Goal: Task Accomplishment & Management: Use online tool/utility

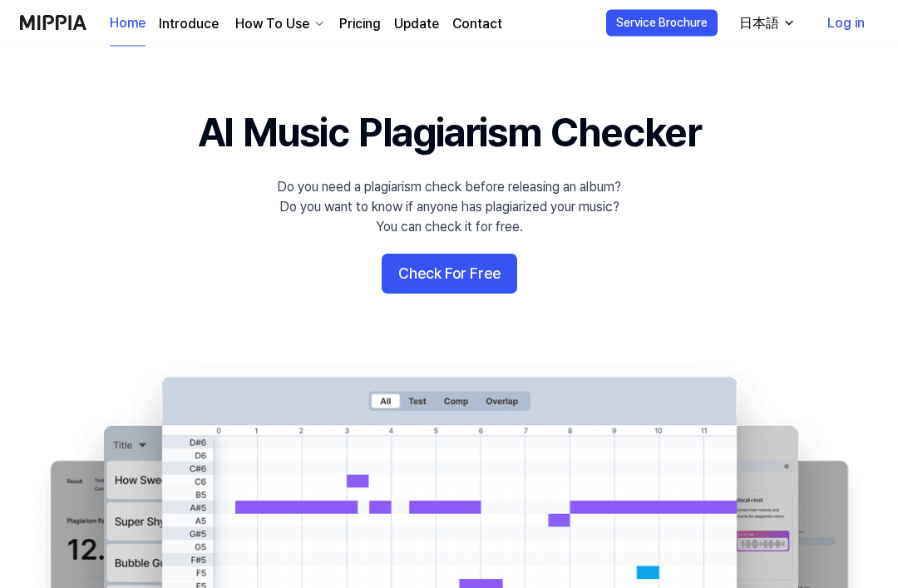
scroll to position [8, 0]
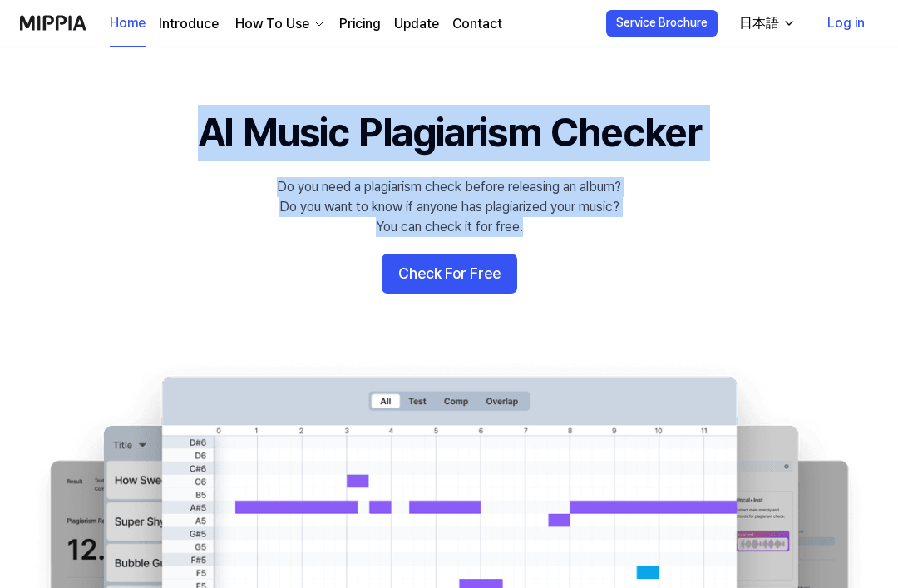
click at [836, 258] on 배너 "AI Music Plagiarism Checker Do you need a plagiarism check before releasing an …" at bounding box center [449, 407] width 898 height 604
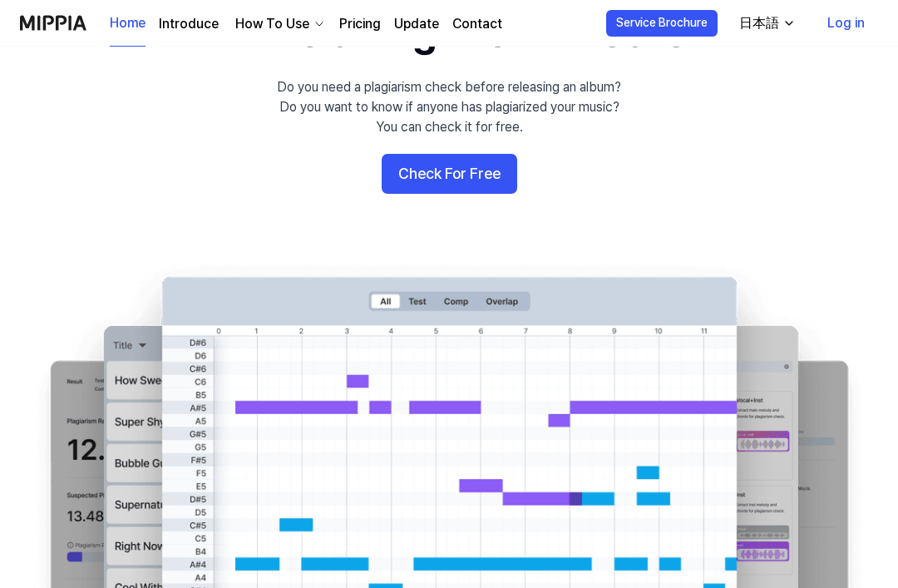
scroll to position [107, 0]
click at [482, 170] on button "Check For Free" at bounding box center [450, 175] width 136 height 40
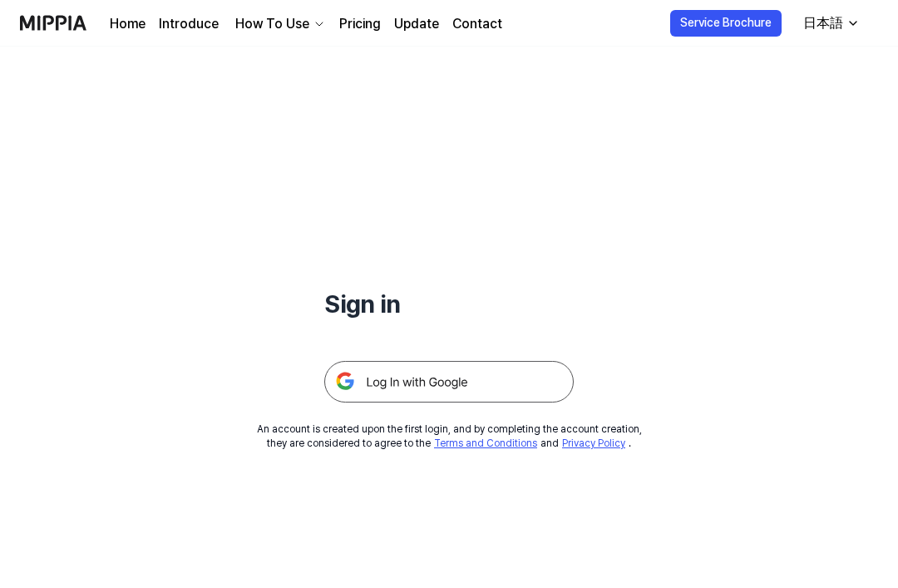
click at [446, 371] on img at bounding box center [448, 382] width 249 height 42
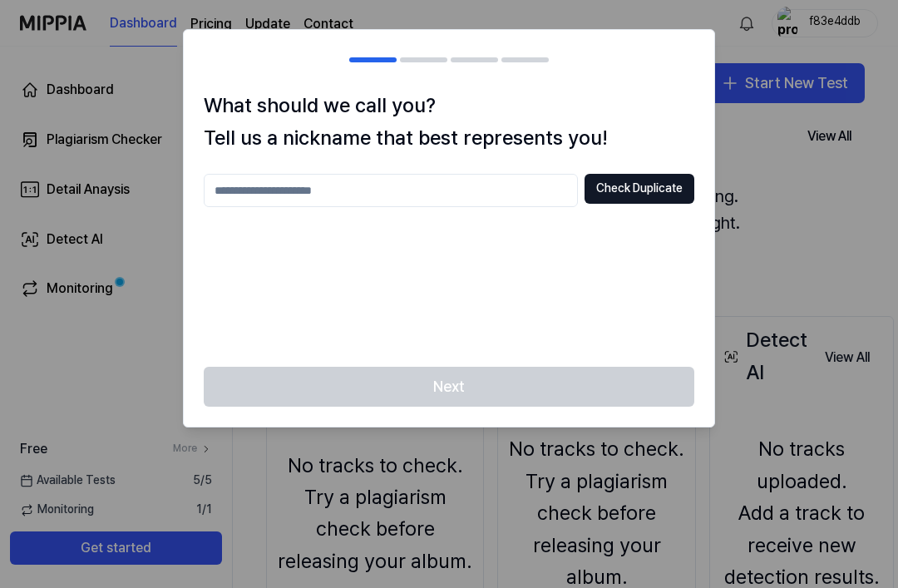
click at [524, 193] on input "text" at bounding box center [391, 190] width 374 height 33
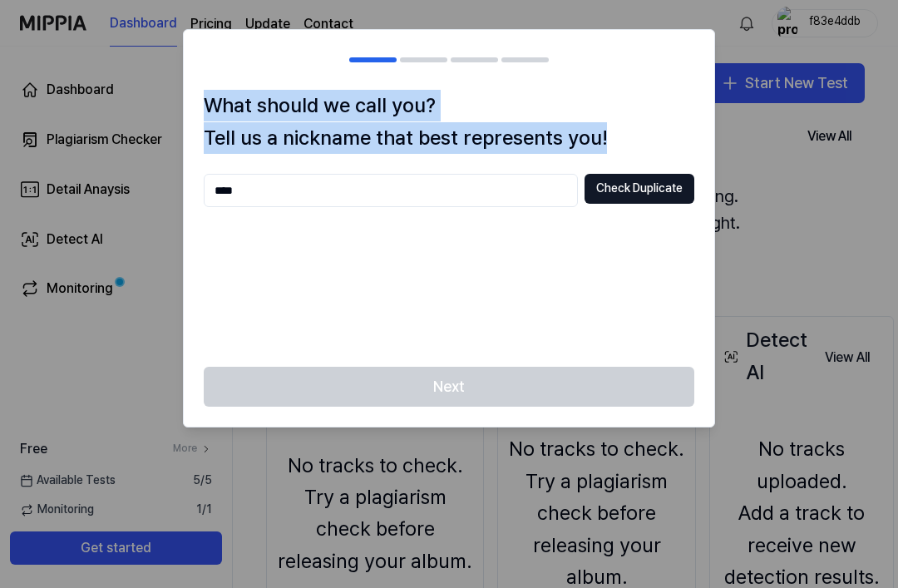
click at [460, 181] on input "****" at bounding box center [391, 190] width 374 height 33
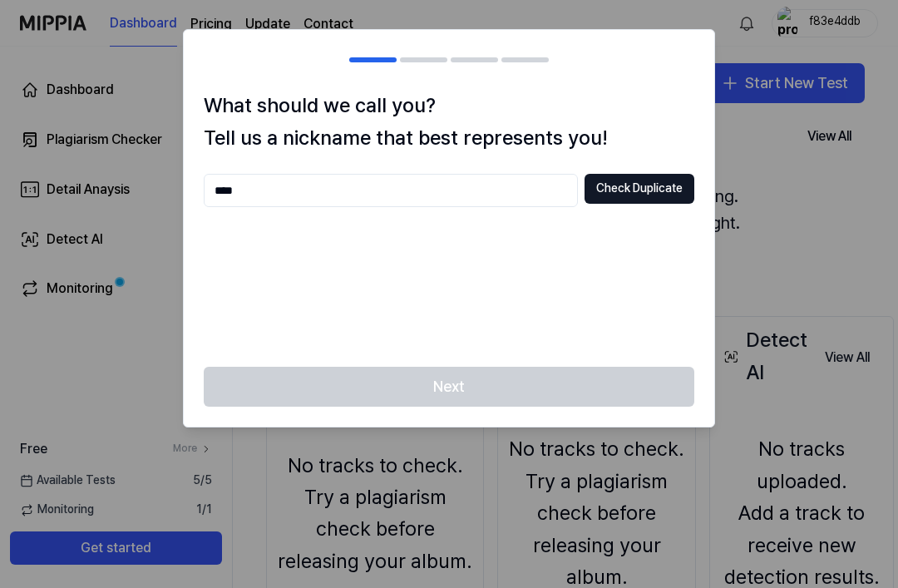
click at [482, 188] on input "****" at bounding box center [391, 190] width 374 height 33
type input "*"
type input "****"
click at [668, 185] on button "Check Duplicate" at bounding box center [639, 189] width 110 height 30
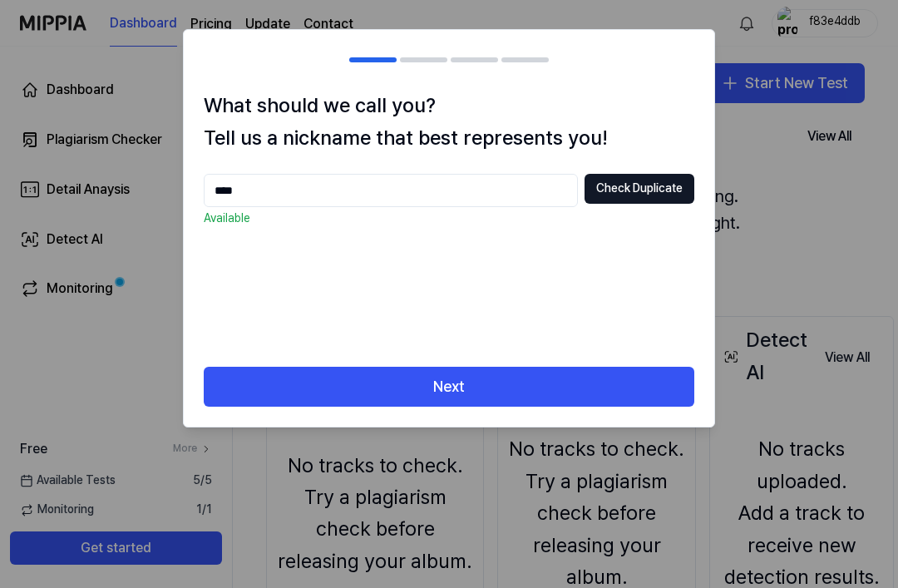
click at [599, 372] on button "Next" at bounding box center [449, 387] width 490 height 40
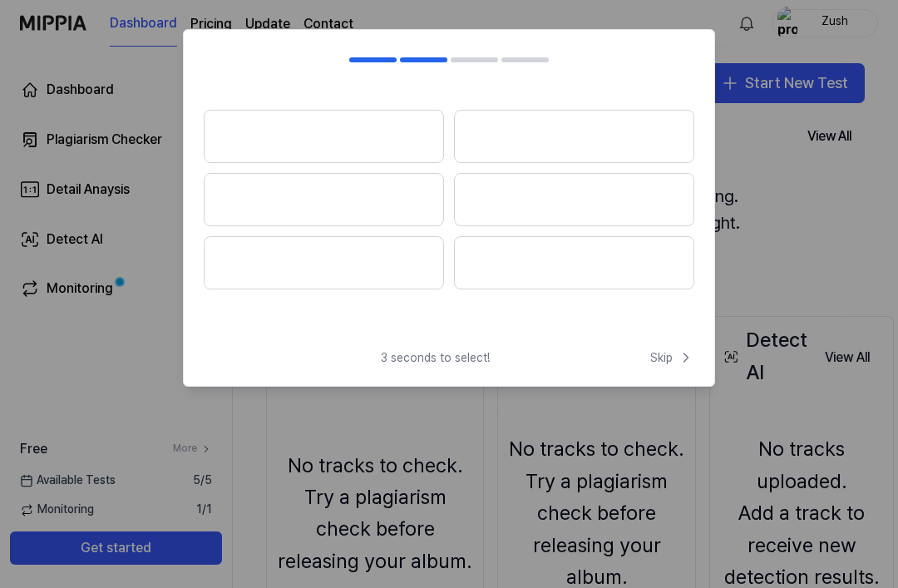
click at [678, 362] on icon at bounding box center [686, 357] width 17 height 17
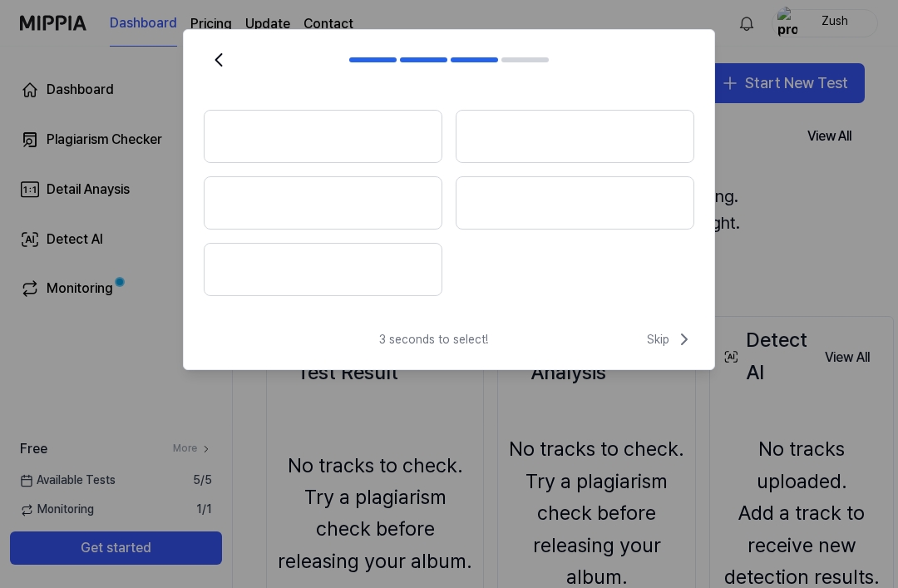
click at [680, 343] on icon at bounding box center [684, 339] width 20 height 20
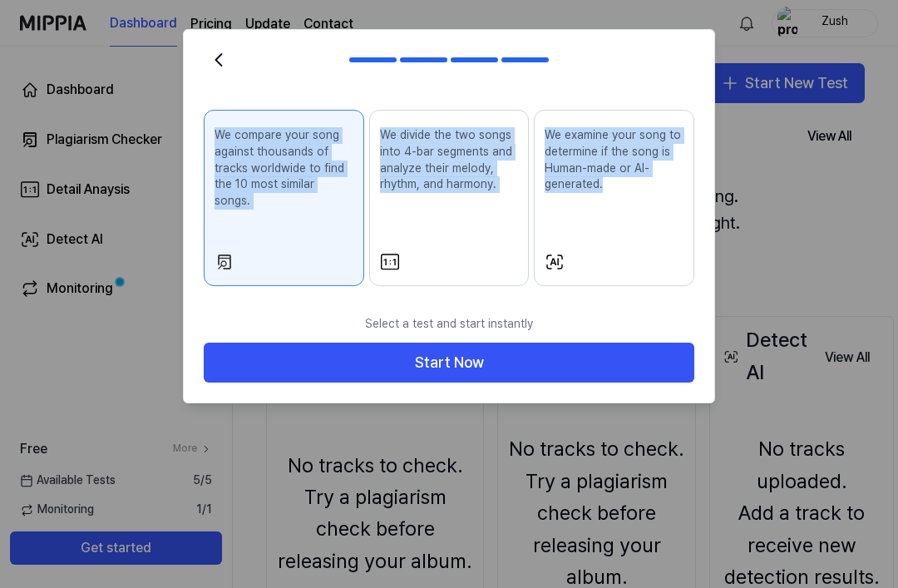
click at [643, 350] on button "Start Now" at bounding box center [449, 363] width 490 height 40
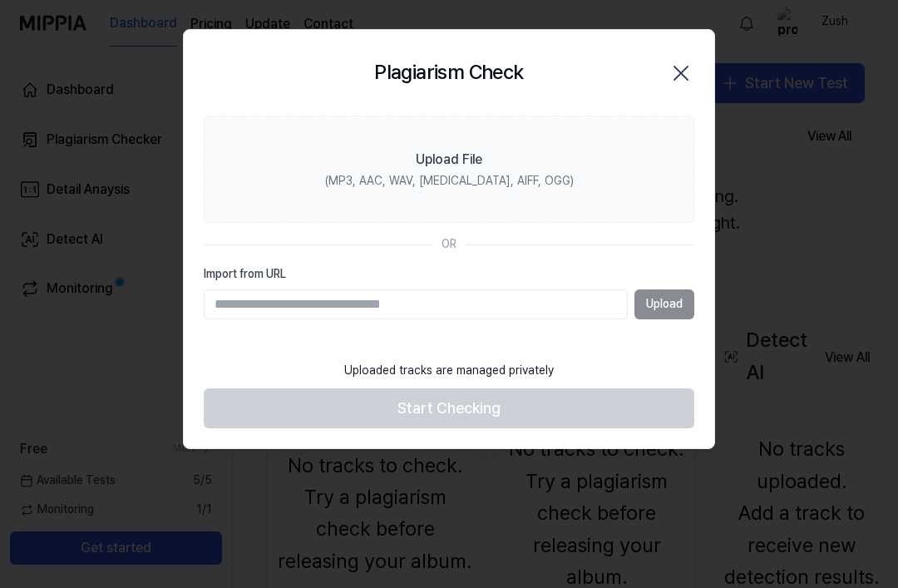
click at [619, 152] on label "Upload File (MP3, AAC, WAV, FLAC, AIFF, OGG)" at bounding box center [449, 170] width 490 height 108
click at [0, 0] on input "Upload File (MP3, AAC, WAV, FLAC, AIFF, OGG)" at bounding box center [0, 0] width 0 height 0
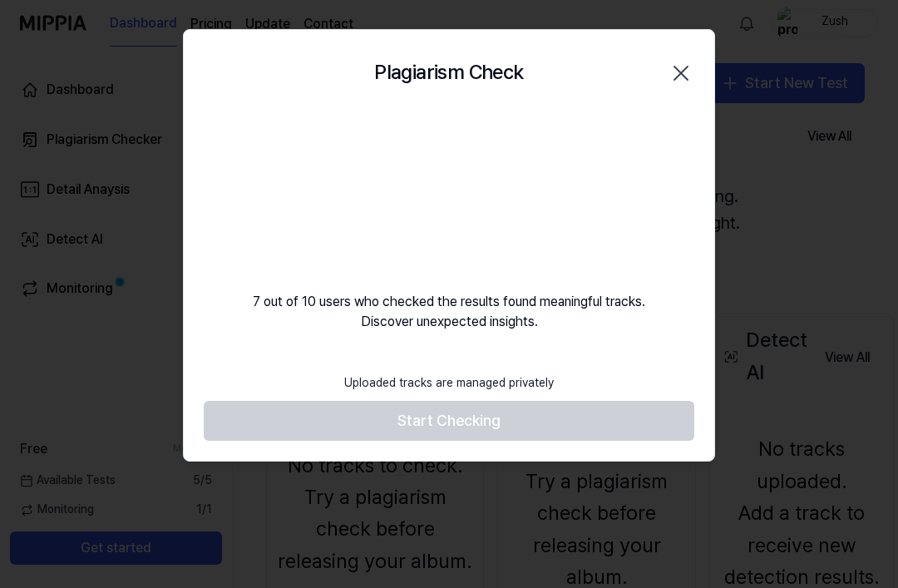
click at [692, 60] on icon "button" at bounding box center [681, 73] width 27 height 27
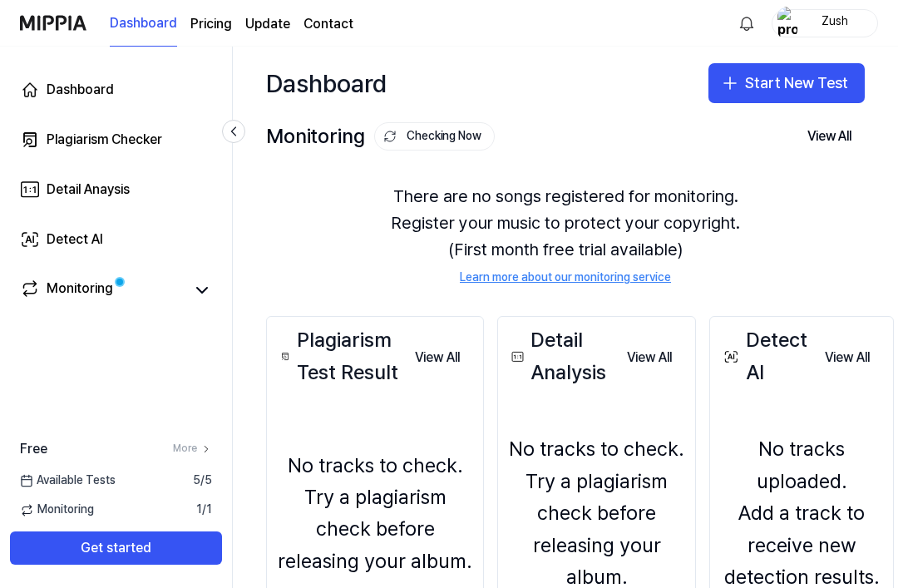
scroll to position [2, 0]
click at [829, 86] on button "Start New Test" at bounding box center [786, 83] width 156 height 40
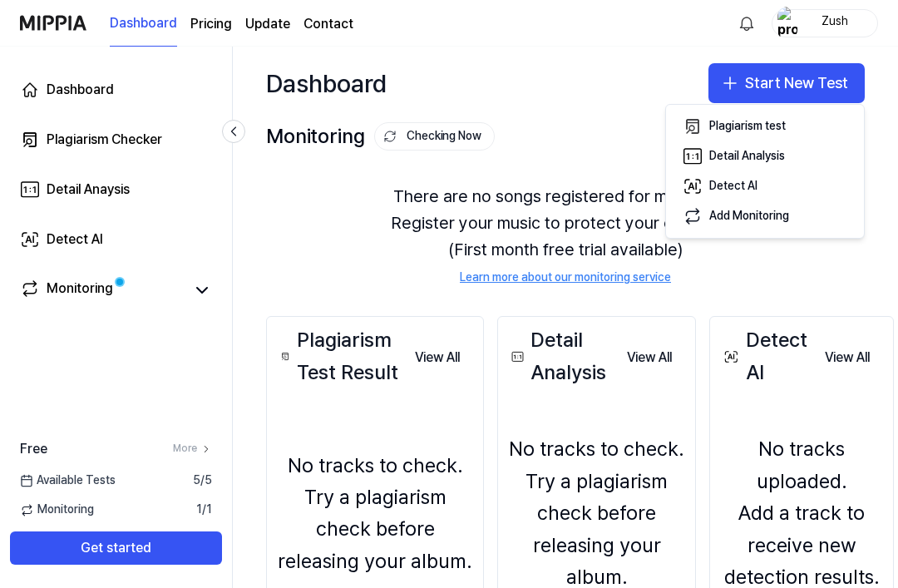
click at [781, 157] on div "Detail Analysis" at bounding box center [747, 156] width 76 height 17
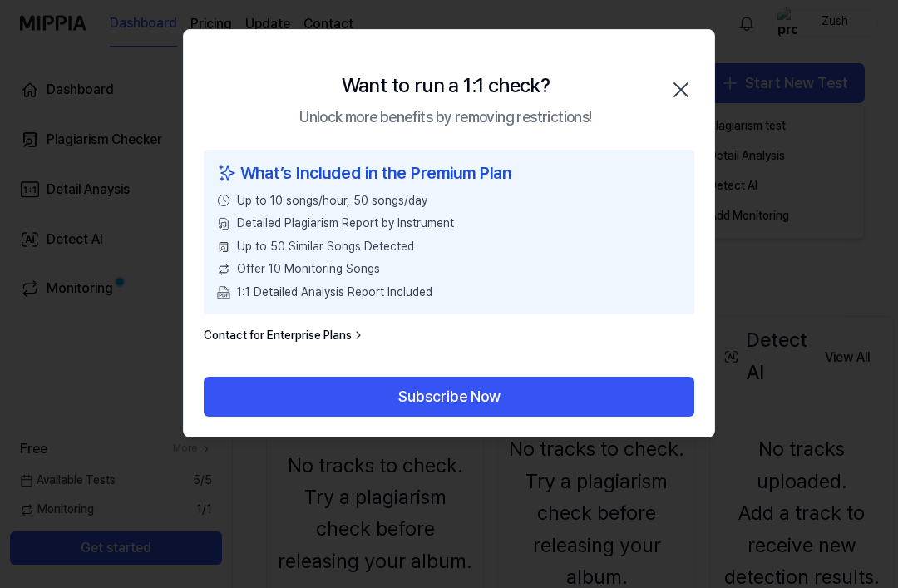
click at [689, 79] on icon "button" at bounding box center [681, 89] width 27 height 27
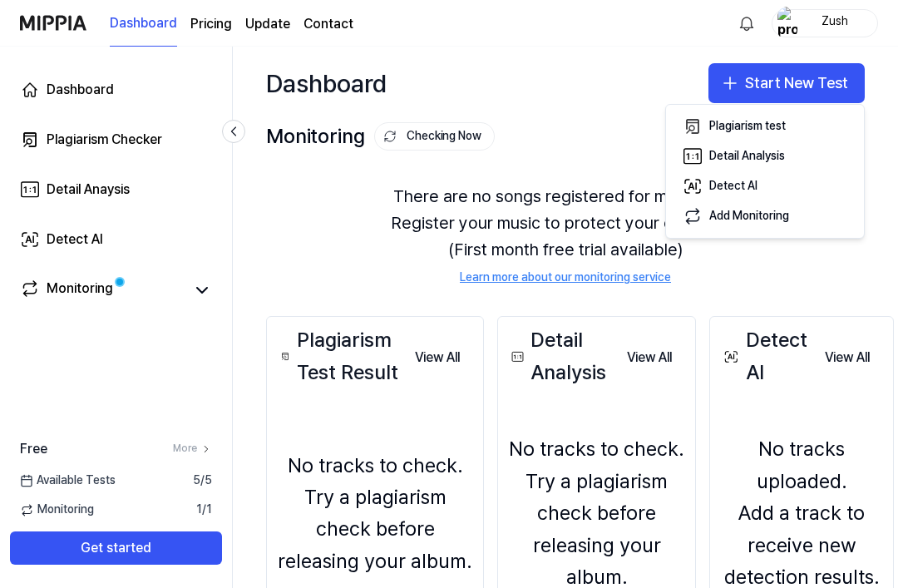
click at [763, 181] on button "Detect AI" at bounding box center [765, 186] width 185 height 30
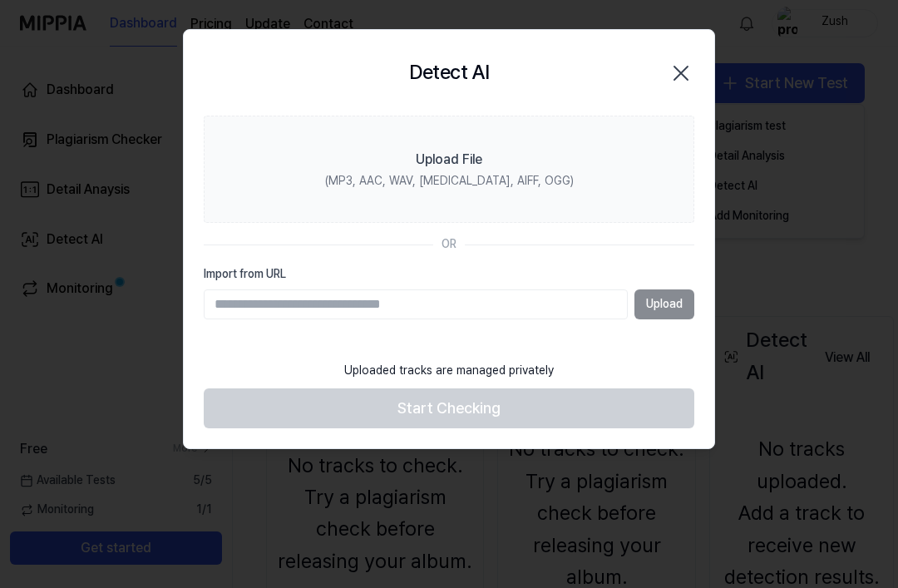
click at [827, 104] on div at bounding box center [449, 294] width 898 height 588
click at [668, 63] on icon "button" at bounding box center [681, 73] width 27 height 27
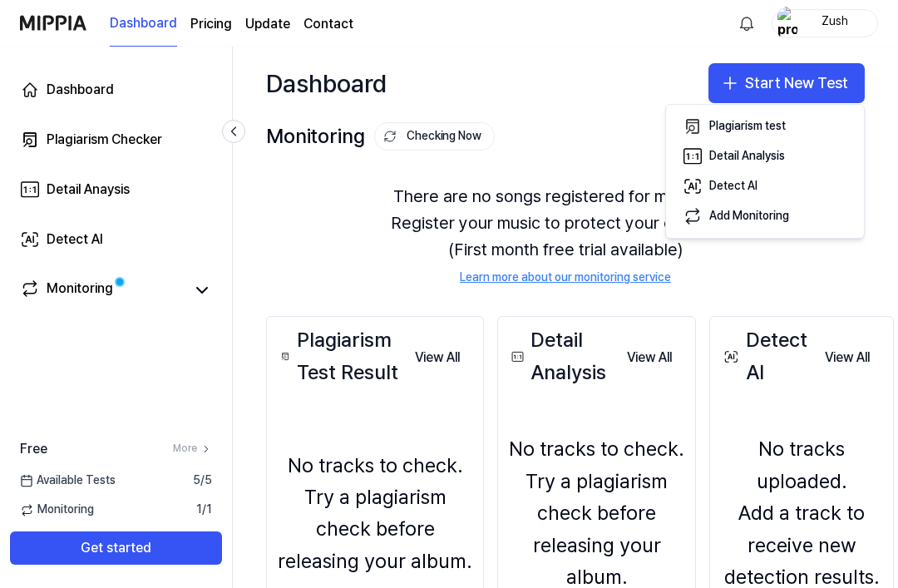
click at [781, 127] on div "Plagiarism test" at bounding box center [747, 126] width 76 height 17
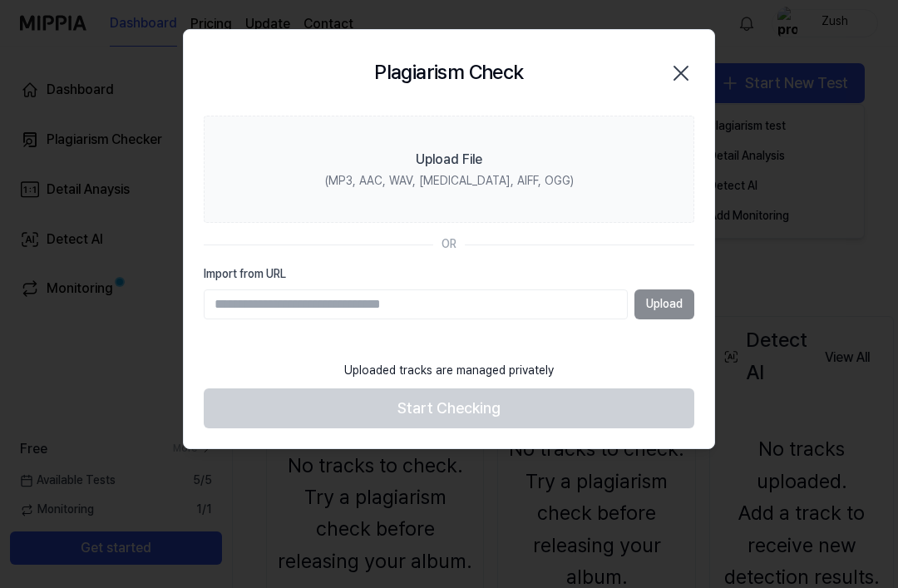
click at [600, 164] on label "Upload File (MP3, AAC, WAV, FLAC, AIFF, OGG)" at bounding box center [449, 170] width 490 height 108
click at [0, 0] on input "Upload File (MP3, AAC, WAV, FLAC, AIFF, OGG)" at bounding box center [0, 0] width 0 height 0
click at [687, 80] on icon "button" at bounding box center [681, 73] width 27 height 27
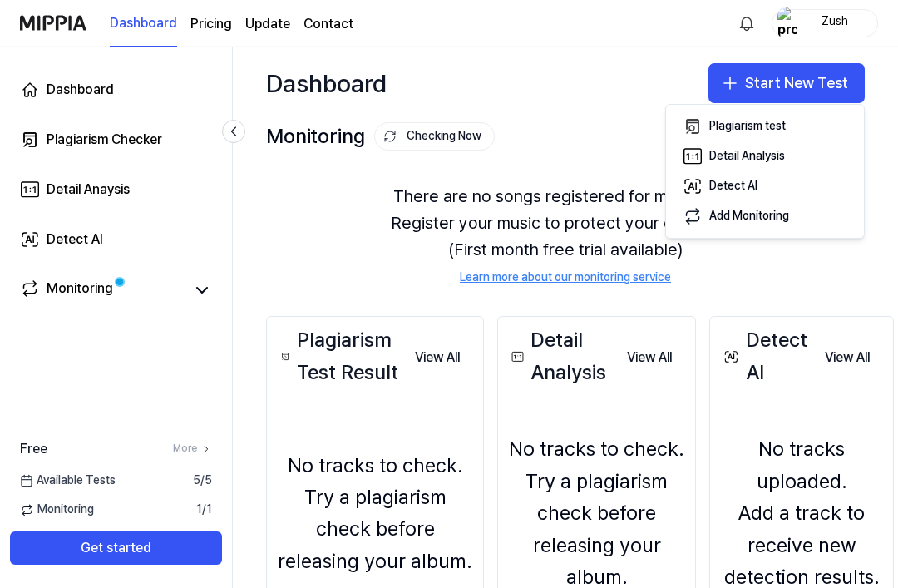
click at [532, 170] on div "There are no songs registered for monitoring. Register your music to protect yo…" at bounding box center [565, 234] width 599 height 143
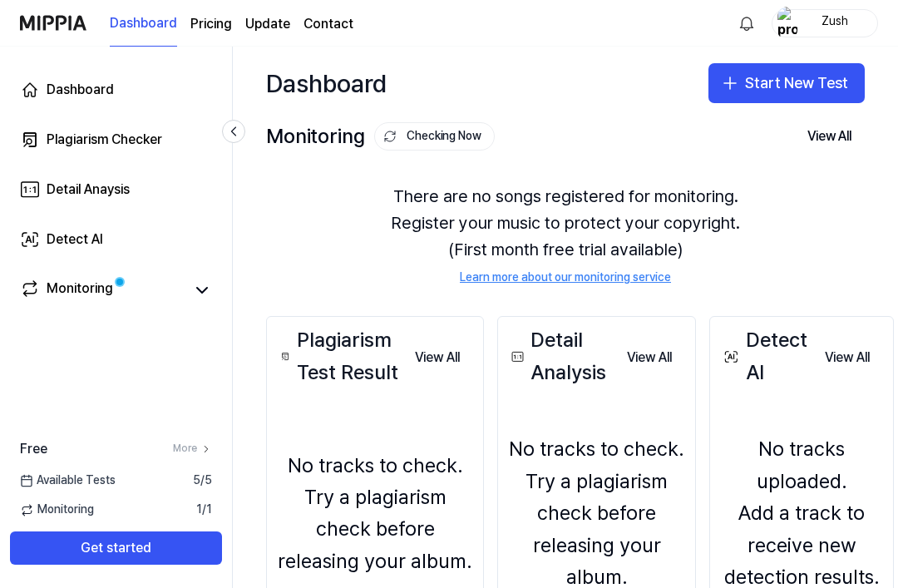
click at [807, 76] on button "Start New Test" at bounding box center [786, 83] width 156 height 40
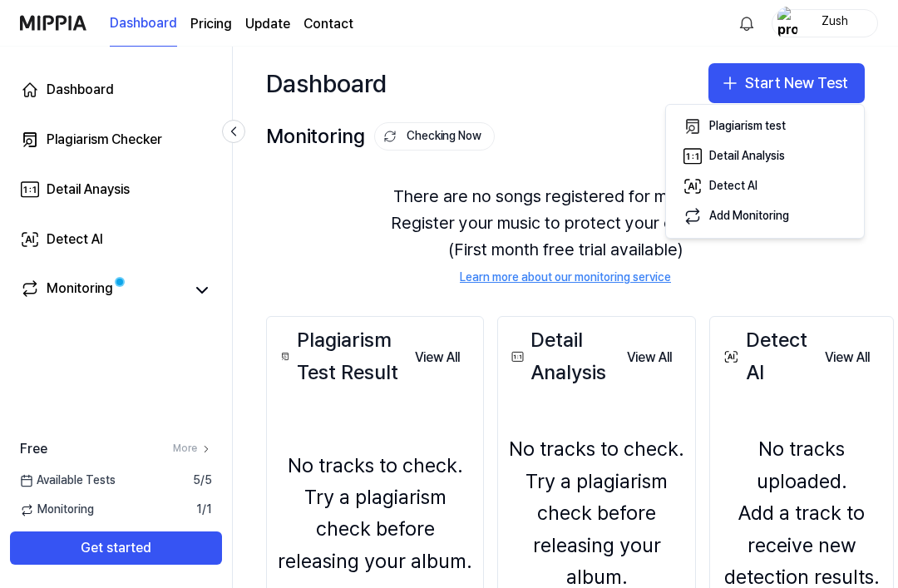
click at [787, 127] on button "Plagiarism test" at bounding box center [765, 126] width 185 height 30
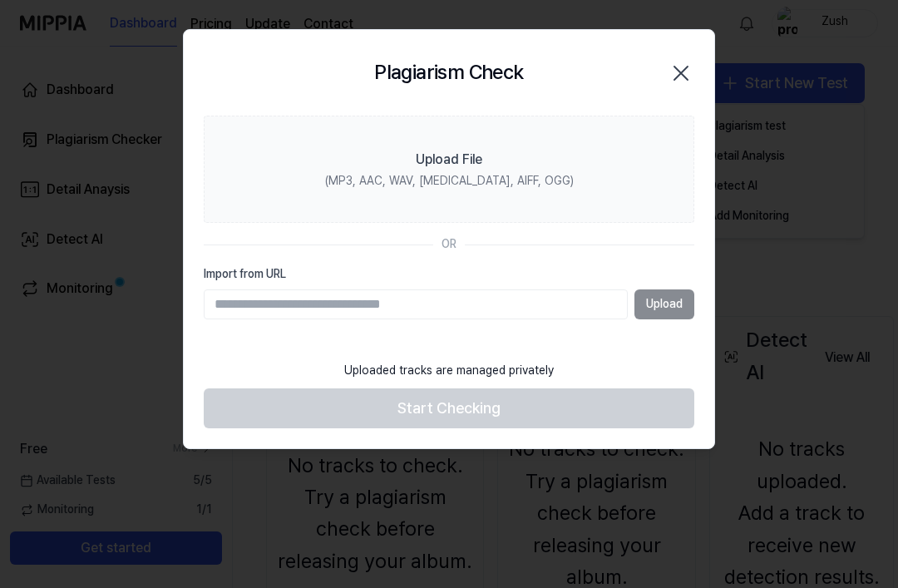
click at [587, 157] on label "Upload File (MP3, AAC, WAV, FLAC, AIFF, OGG)" at bounding box center [449, 170] width 490 height 108
click at [0, 0] on input "Upload File (MP3, AAC, WAV, FLAC, AIFF, OGG)" at bounding box center [0, 0] width 0 height 0
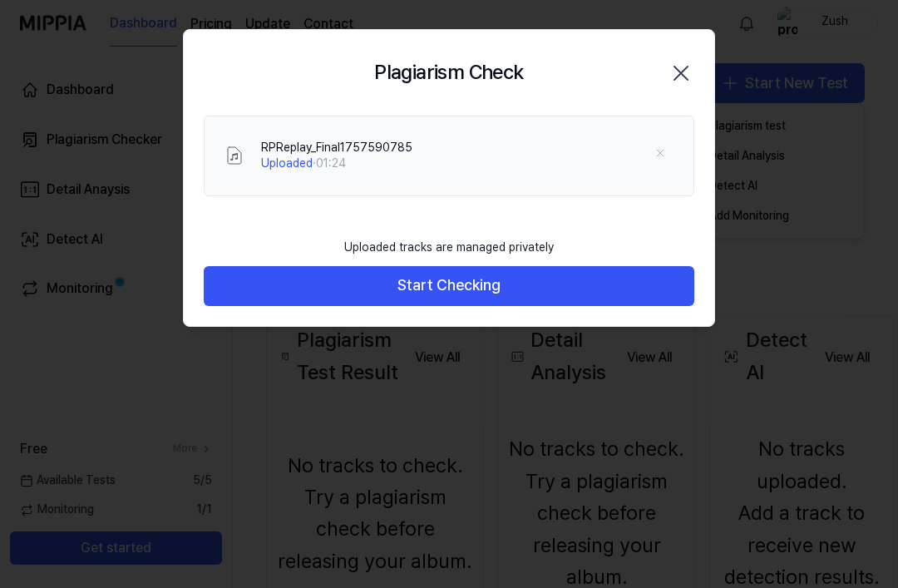
click at [245, 286] on button "Start Checking" at bounding box center [449, 286] width 490 height 40
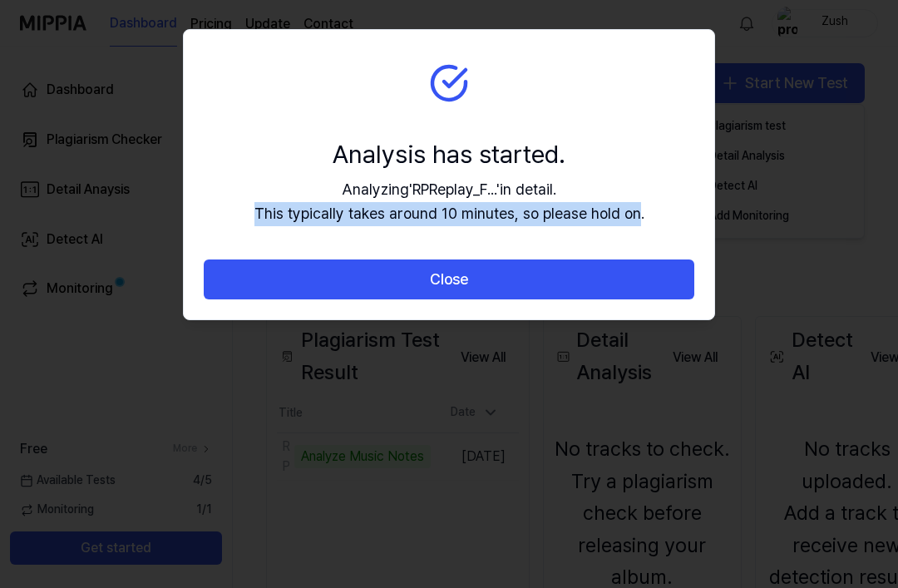
click at [832, 155] on div at bounding box center [449, 294] width 898 height 588
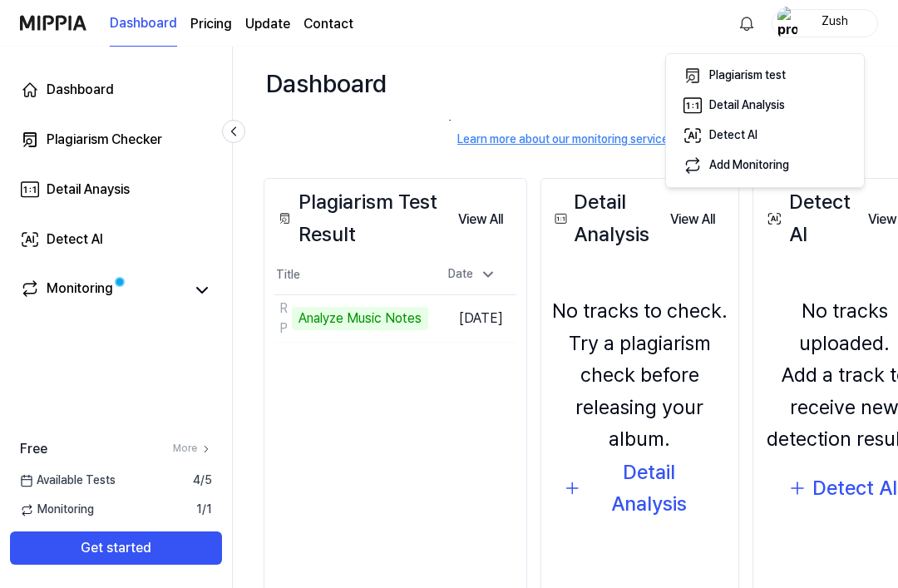
scroll to position [137, 2]
click at [445, 204] on button "View All" at bounding box center [480, 220] width 71 height 33
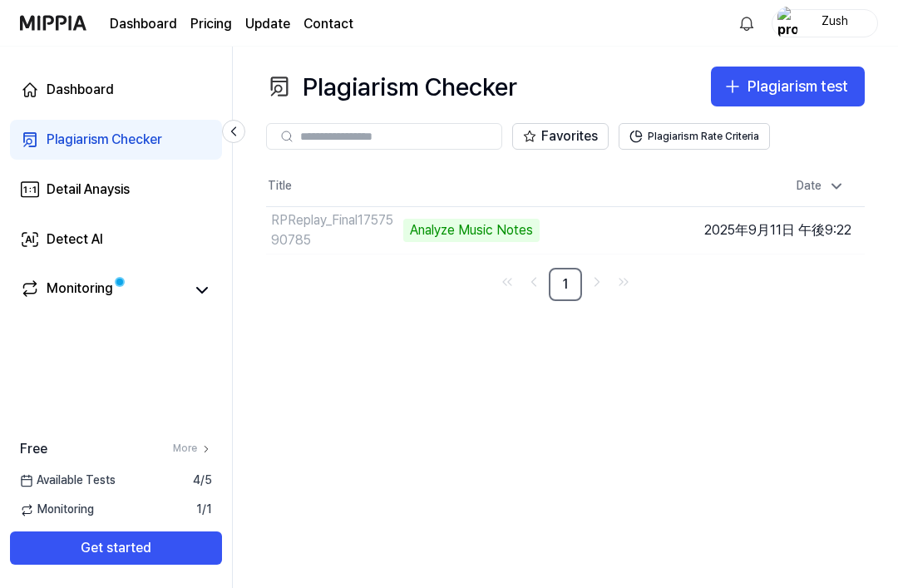
click at [438, 214] on div "RPReplay_Final1757590785 Analyze Music Notes" at bounding box center [478, 230] width 425 height 47
click at [596, 240] on td "RPReplay_Final1757590785 Analyze Music Notes Go to Results" at bounding box center [478, 230] width 425 height 47
click at [763, 243] on td "2025年9月11日 午後9:22" at bounding box center [778, 229] width 174 height 47
click at [604, 242] on td "RPReplay_Final1757590785 Analyze Music Notes Go to Results" at bounding box center [478, 230] width 425 height 47
click at [165, 301] on link "Monitoring" at bounding box center [102, 289] width 165 height 23
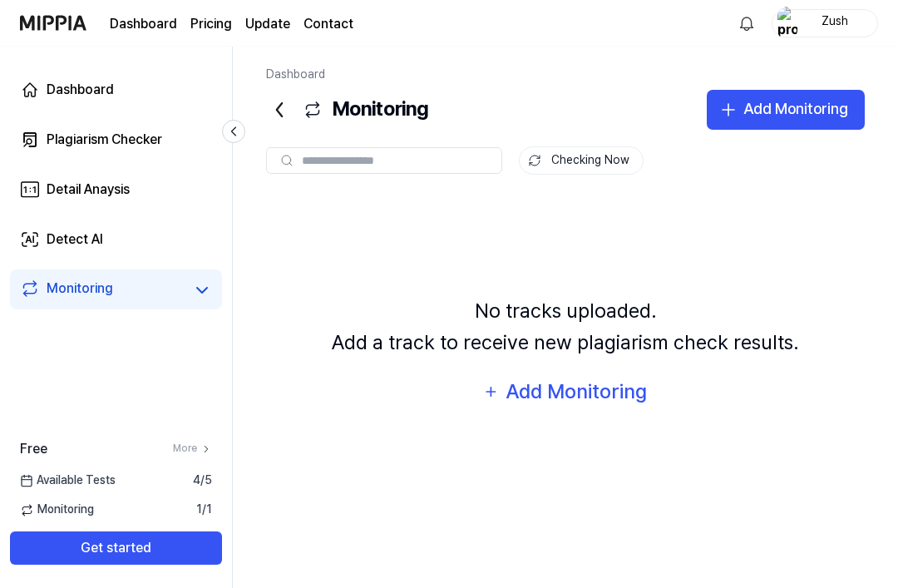
click at [75, 186] on div "Detail Anaysis" at bounding box center [88, 190] width 83 height 20
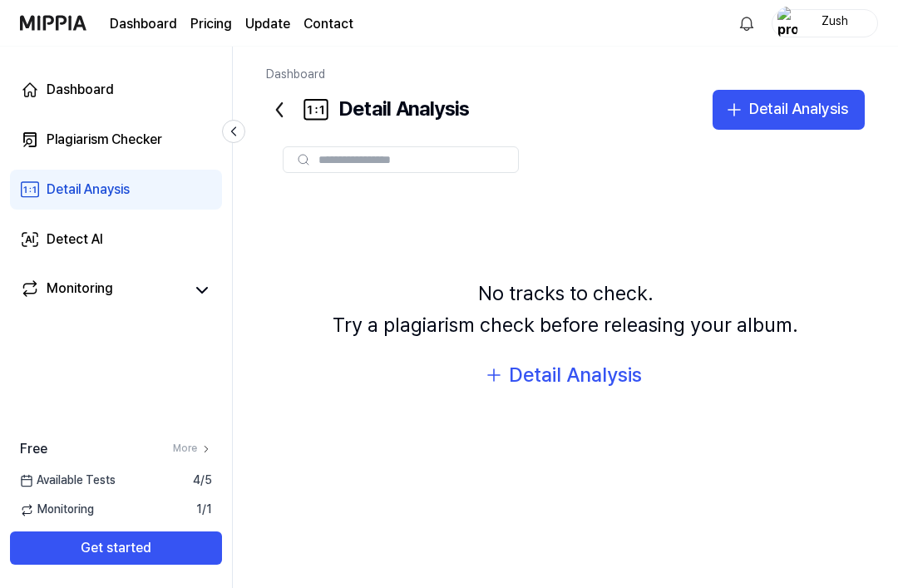
click at [76, 132] on div "Plagiarism Checker" at bounding box center [105, 140] width 116 height 20
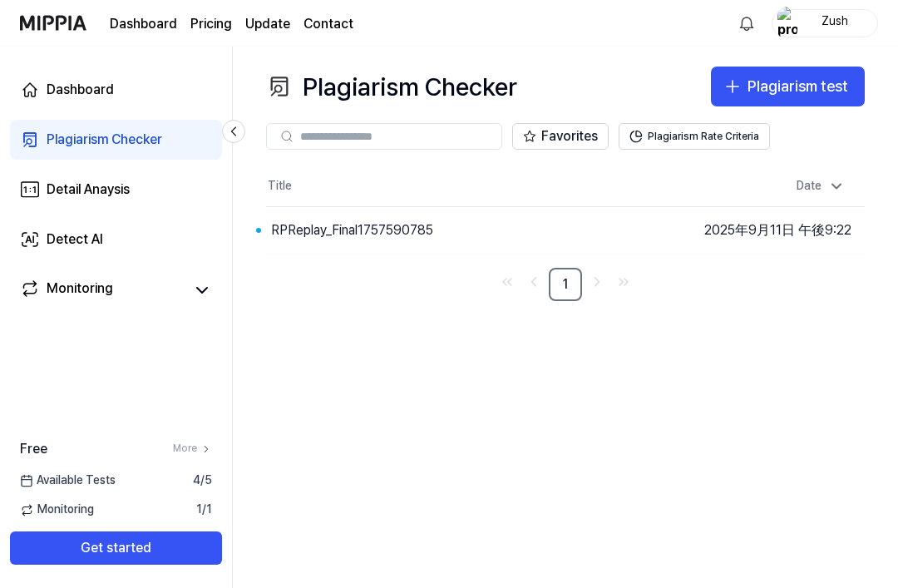
click at [0, 0] on button "Go to Results" at bounding box center [0, 0] width 0 height 0
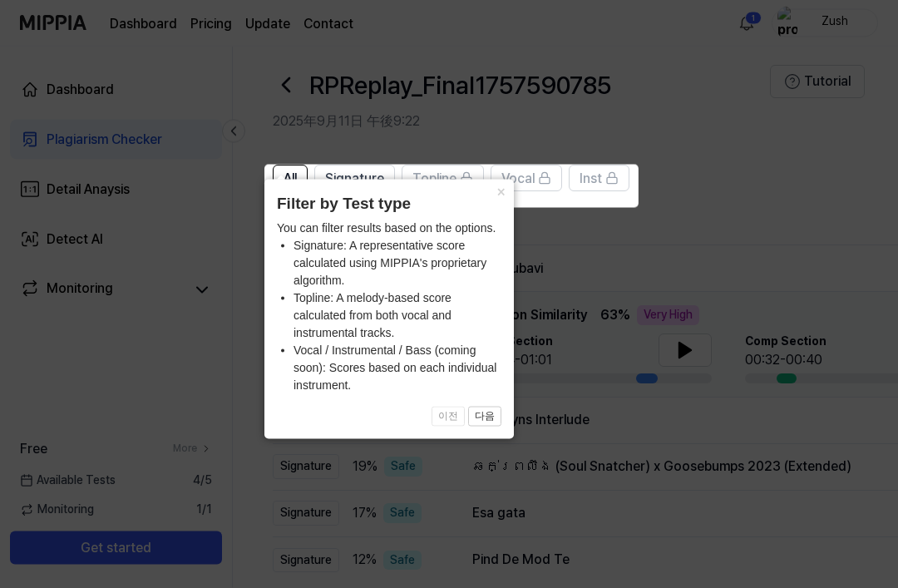
scroll to position [15, 0]
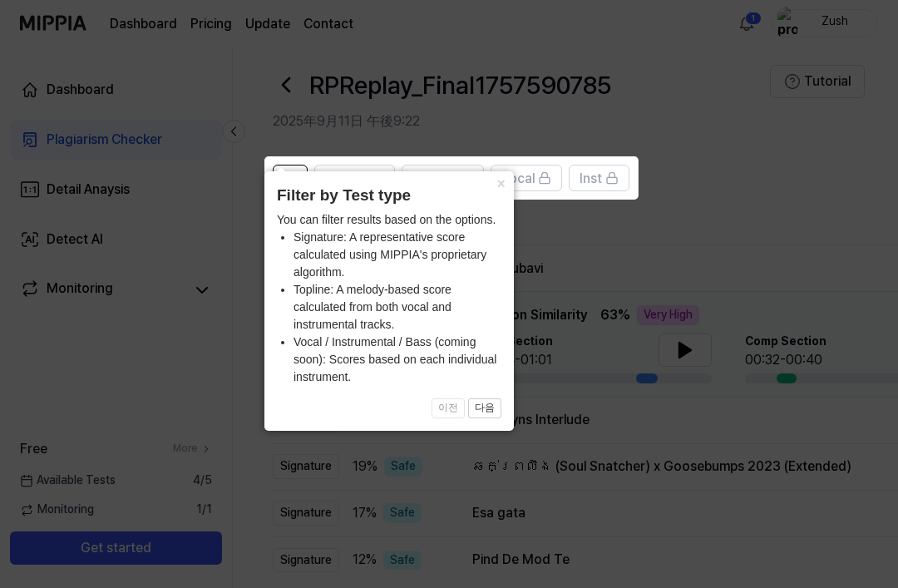
click at [498, 195] on button "×" at bounding box center [500, 182] width 27 height 23
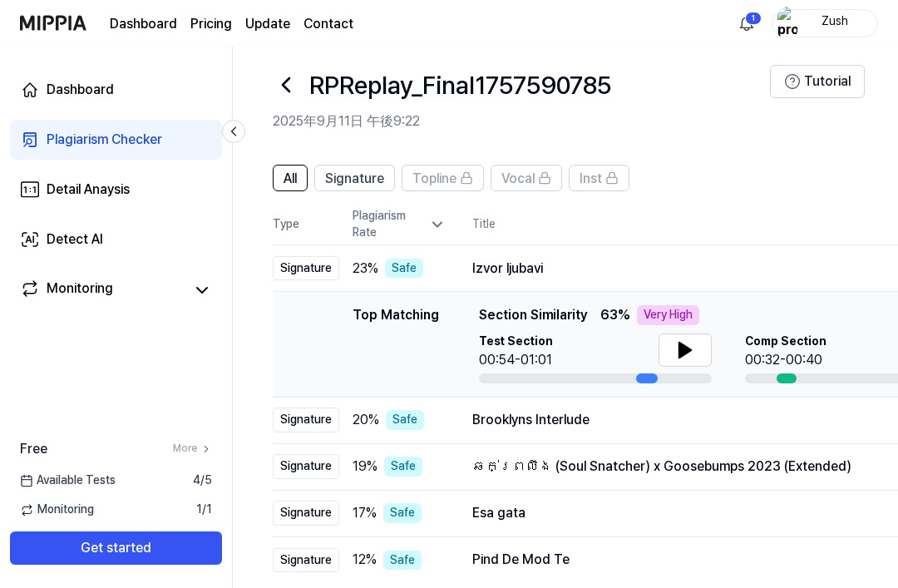
click at [709, 336] on button at bounding box center [684, 349] width 53 height 33
click at [691, 352] on icon at bounding box center [685, 350] width 20 height 20
click at [692, 340] on icon at bounding box center [685, 350] width 20 height 20
click at [663, 333] on button at bounding box center [684, 349] width 53 height 33
click at [679, 343] on icon at bounding box center [685, 350] width 12 height 15
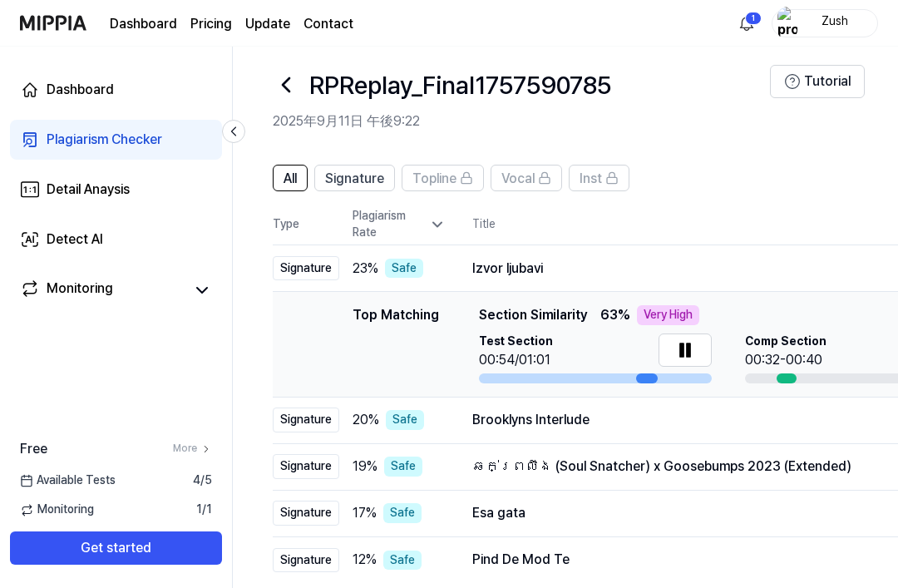
click at [707, 259] on div "Izvor ljubavi" at bounding box center [694, 269] width 444 height 20
click at [699, 333] on div "Test Section 00:54-01:01 Comp Section 00:32-00:40" at bounding box center [728, 358] width 499 height 50
click at [536, 410] on div "Brooklyns Interlude" at bounding box center [718, 420] width 492 height 20
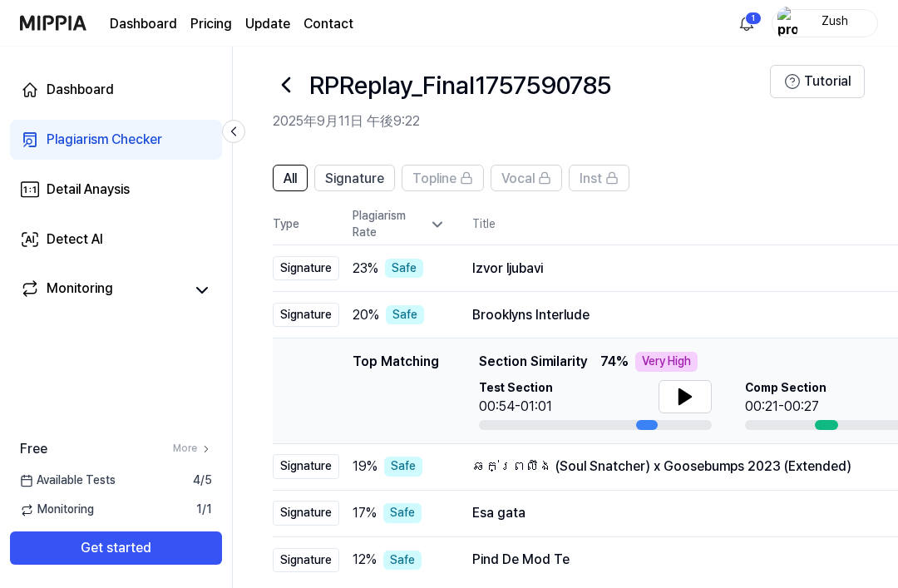
click at [505, 292] on td "Brooklyns Interlude Open" at bounding box center [718, 315] width 545 height 47
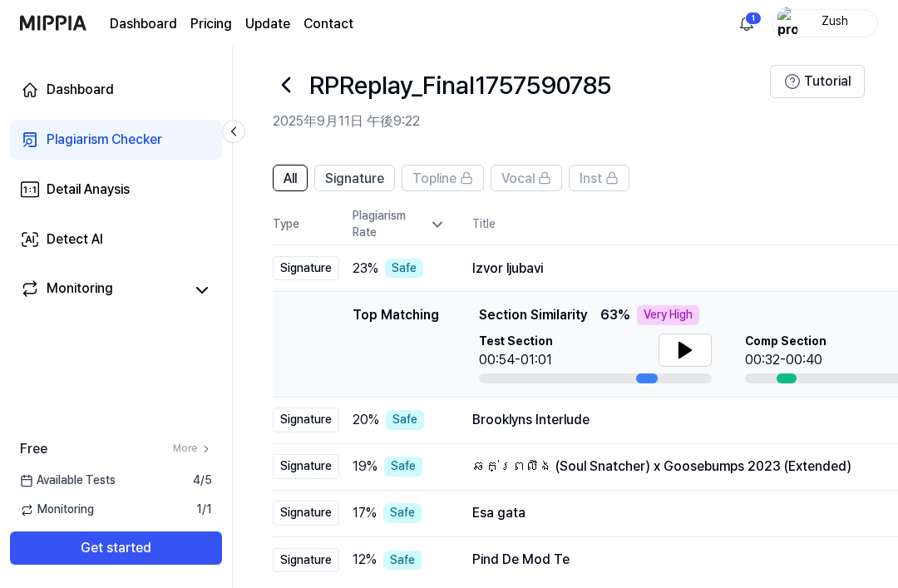
click at [543, 165] on header "All Signature Topline Vocal Inst Unread" at bounding box center [632, 185] width 718 height 40
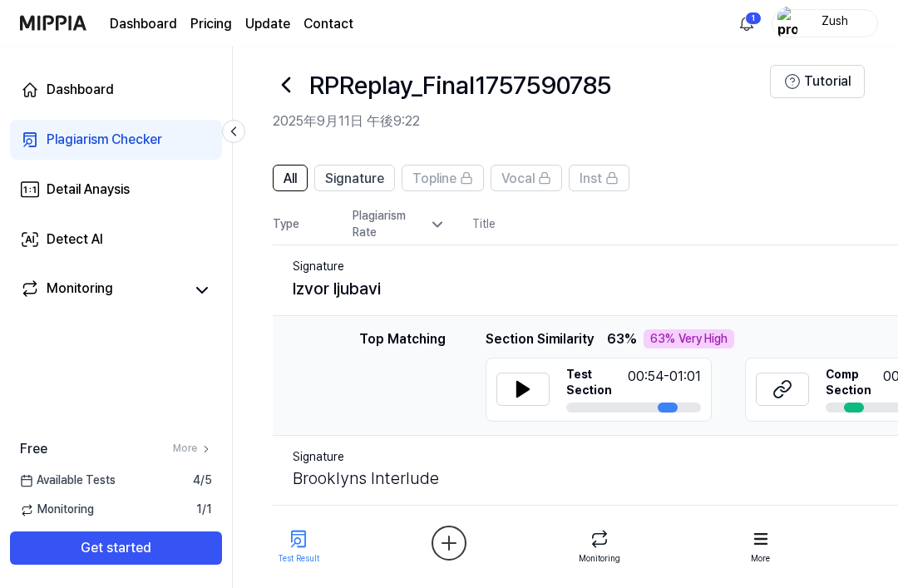
scroll to position [68, 0]
